Goal: Task Accomplishment & Management: Manage account settings

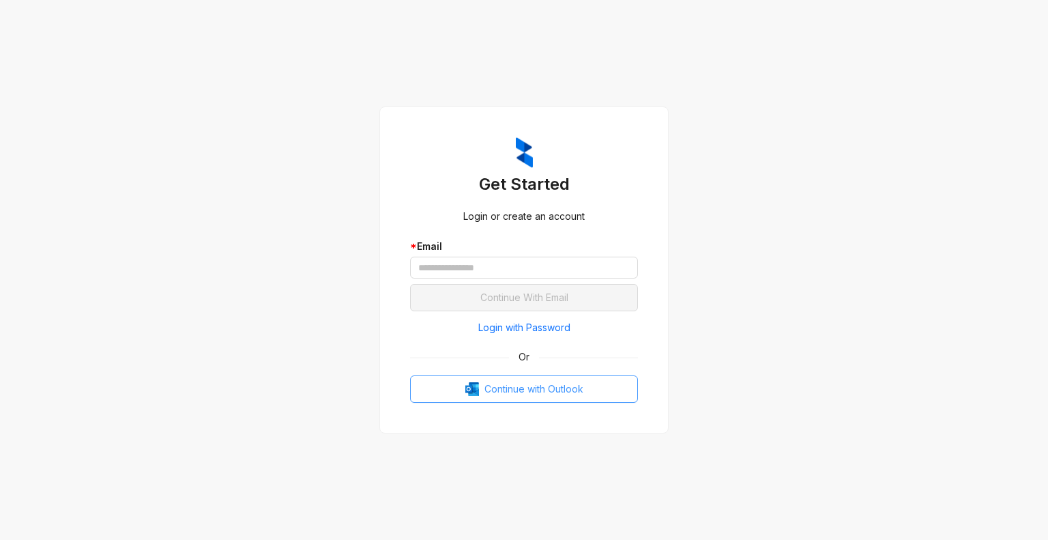
click at [568, 395] on span "Continue with Outlook" at bounding box center [533, 388] width 99 height 15
click at [555, 391] on span "Continue with Outlook" at bounding box center [533, 388] width 99 height 15
click at [504, 388] on span "Continue with Outlook" at bounding box center [533, 388] width 99 height 15
